Goal: Transaction & Acquisition: Purchase product/service

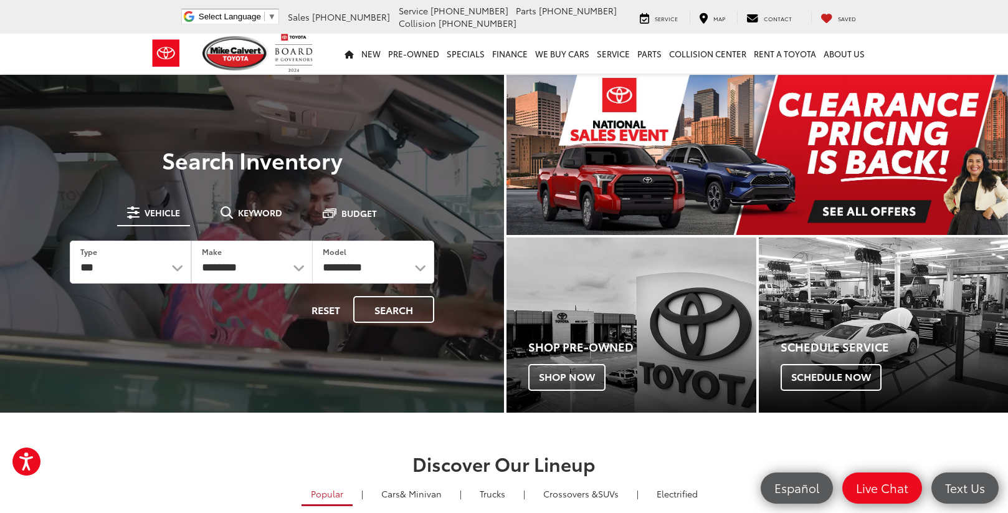
click at [390, 16] on span "[PHONE_NUMBER]" at bounding box center [351, 17] width 78 height 12
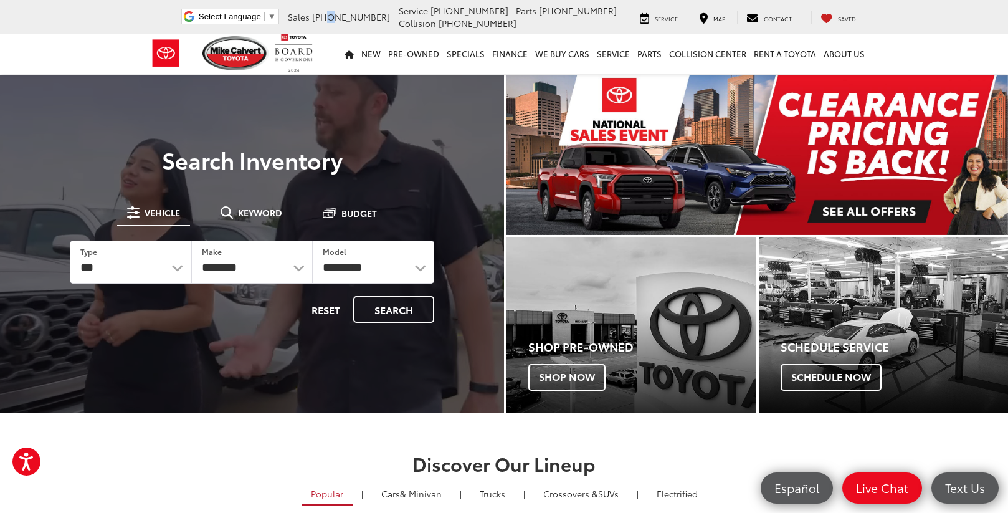
click at [390, 16] on span "[PHONE_NUMBER]" at bounding box center [351, 17] width 78 height 12
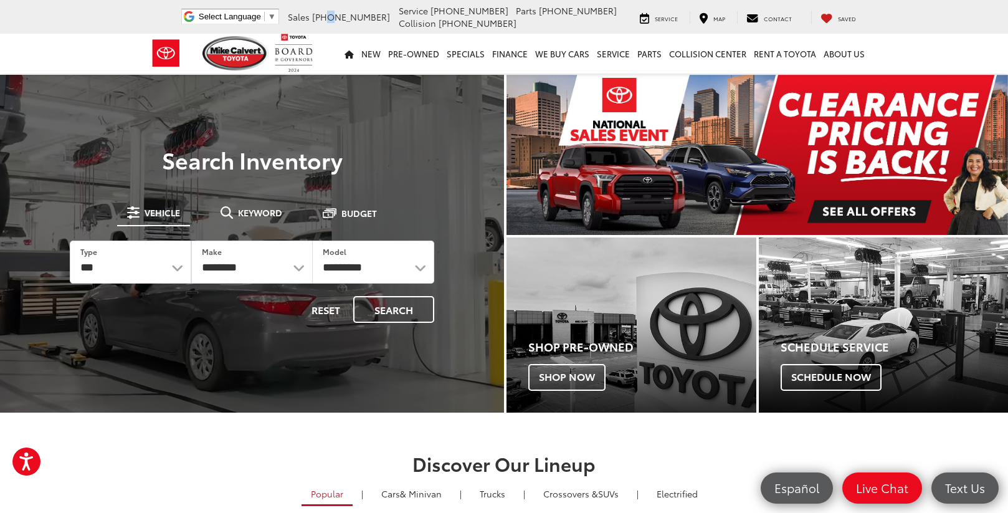
click at [379, 16] on li "Sales 713-597-5313" at bounding box center [339, 17] width 108 height 12
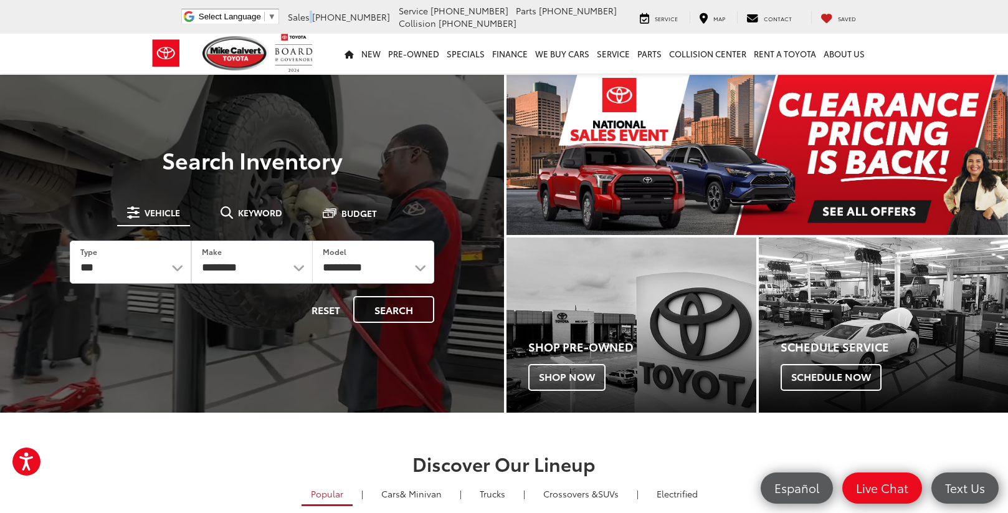
click at [379, 16] on li "Sales 713-597-5313" at bounding box center [339, 17] width 108 height 12
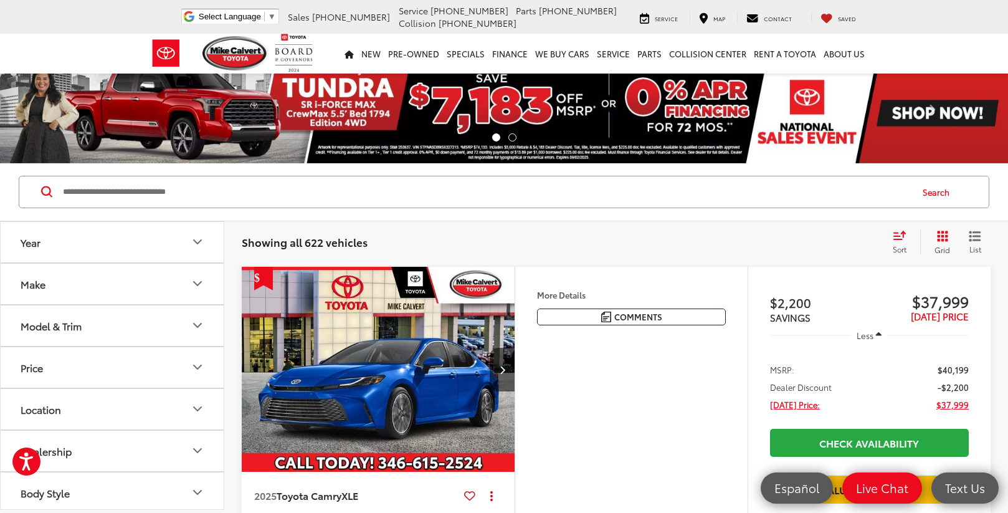
click at [126, 194] on input "Search by Make, Model, or Keyword" at bounding box center [486, 192] width 849 height 30
type input "******"
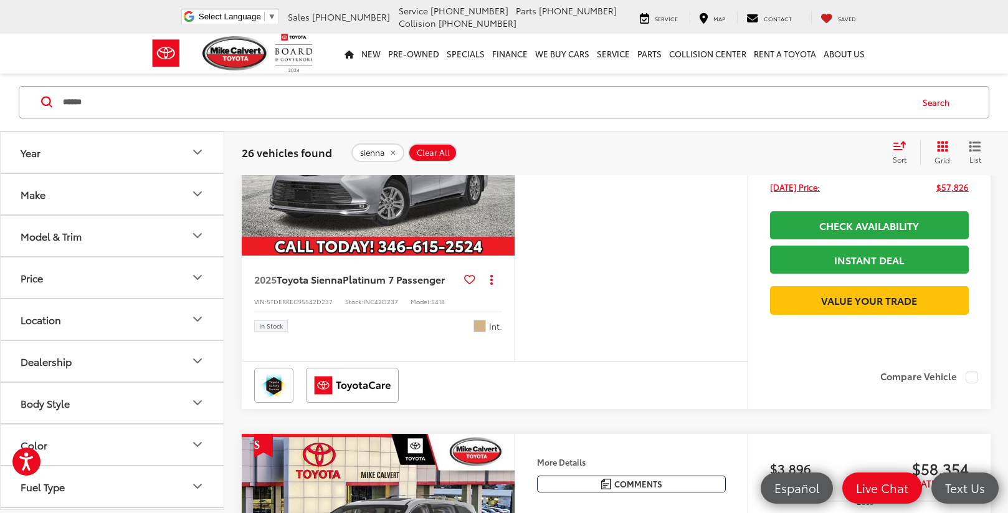
scroll to position [14, 0]
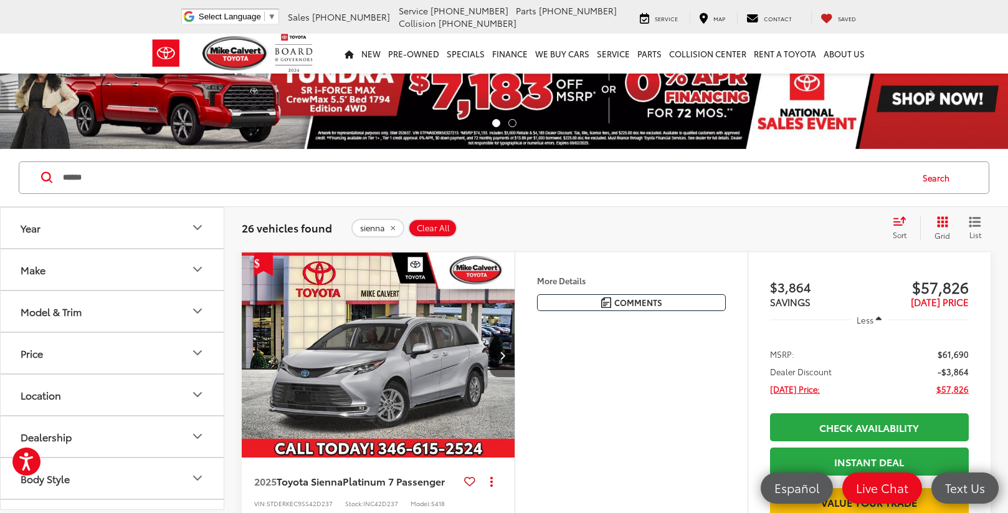
click at [974, 223] on icon "List View" at bounding box center [975, 221] width 12 height 11
click at [897, 224] on icon "Select sort value" at bounding box center [900, 220] width 14 height 9
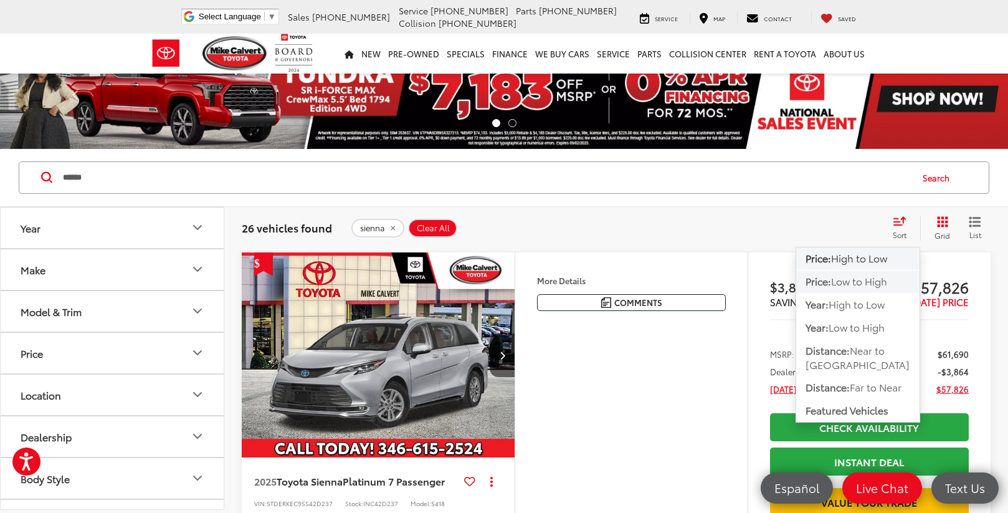
click at [859, 282] on span "Low to High" at bounding box center [859, 280] width 56 height 14
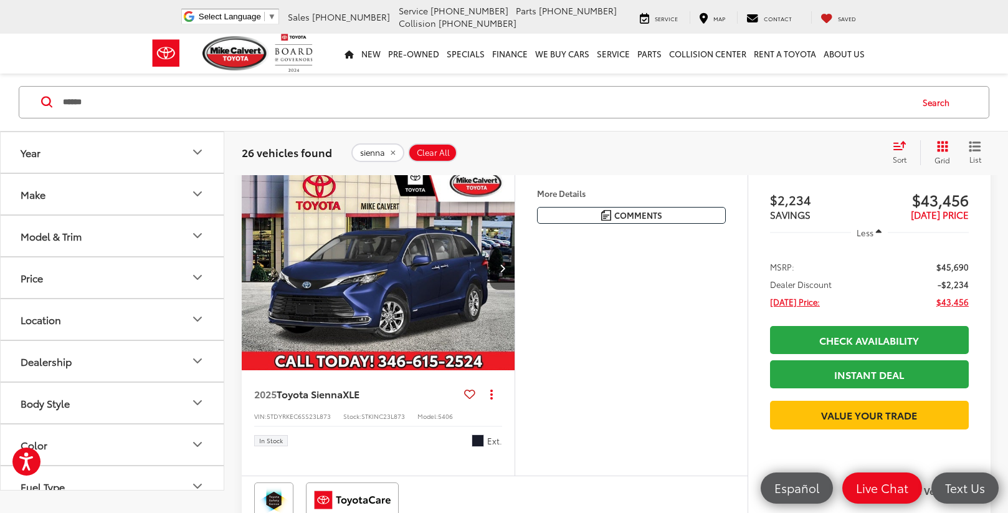
scroll to position [70, 0]
